Goal: Task Accomplishment & Management: Manage account settings

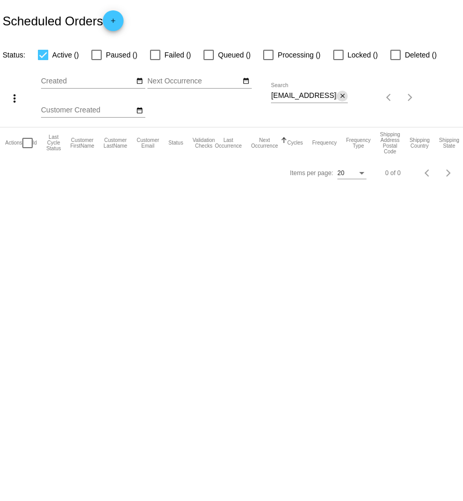
click at [342, 97] on mat-icon "close" at bounding box center [342, 96] width 7 height 8
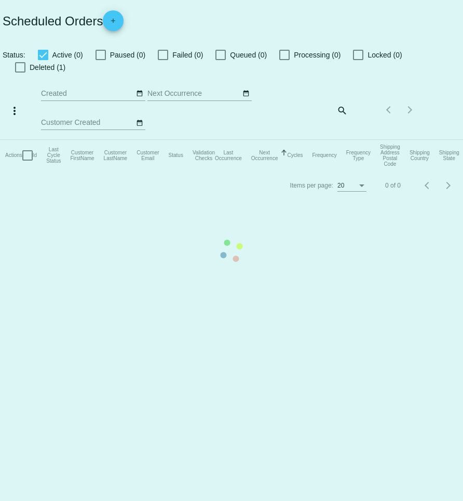
click at [342, 140] on mat-table "Actions Id Last Cycle Status Customer FirstName Customer LastName Customer Emai…" at bounding box center [231, 155] width 463 height 31
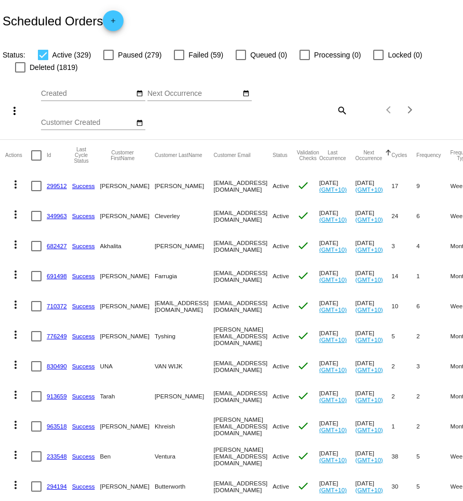
click at [340, 111] on mat-icon "search" at bounding box center [341, 110] width 12 height 16
click at [329, 111] on input "Search" at bounding box center [309, 108] width 77 height 8
paste input "[EMAIL_ADDRESS][DOMAIN_NAME]"
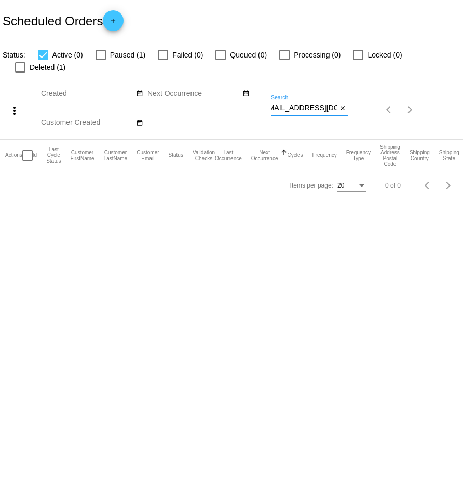
type input "[EMAIL_ADDRESS][DOMAIN_NAME]"
click at [102, 59] on div at bounding box center [100, 55] width 10 height 10
click at [101, 60] on input "Paused (1)" at bounding box center [100, 60] width 1 height 1
checkbox input "true"
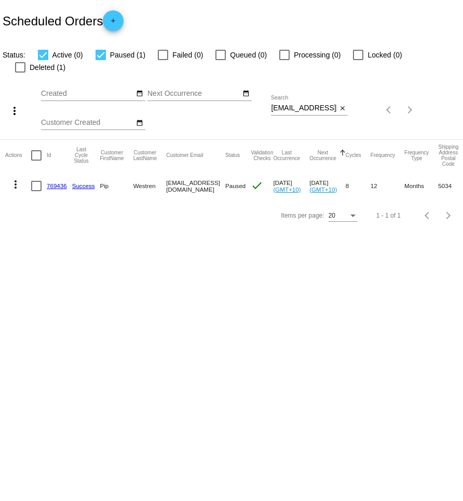
click at [15, 178] on mat-icon "more_vert" at bounding box center [15, 184] width 12 height 12
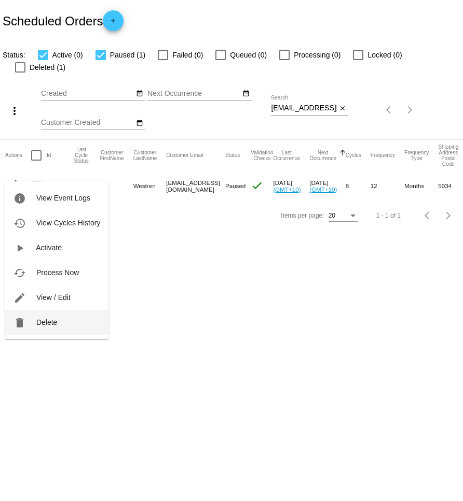
click at [71, 322] on button "delete Delete" at bounding box center [56, 322] width 103 height 25
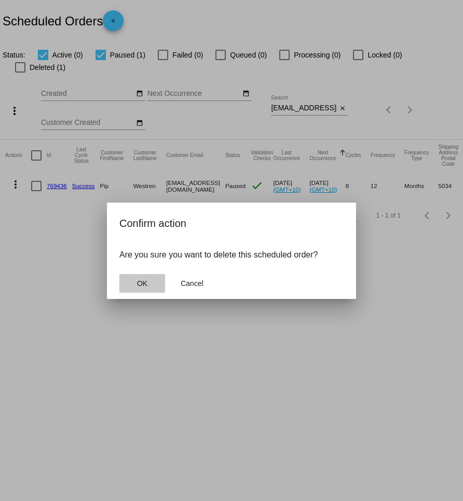
click at [140, 280] on span "OK" at bounding box center [142, 284] width 10 height 8
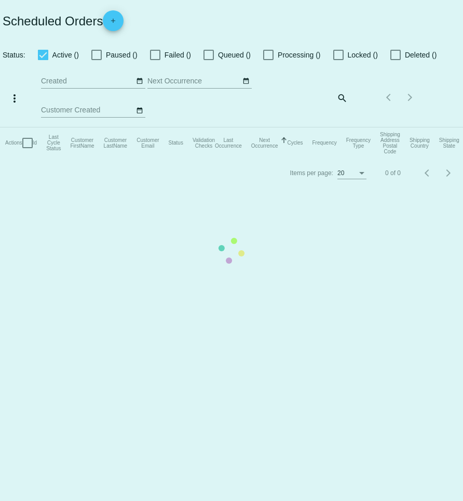
checkbox input "true"
